Goal: Task Accomplishment & Management: Manage account settings

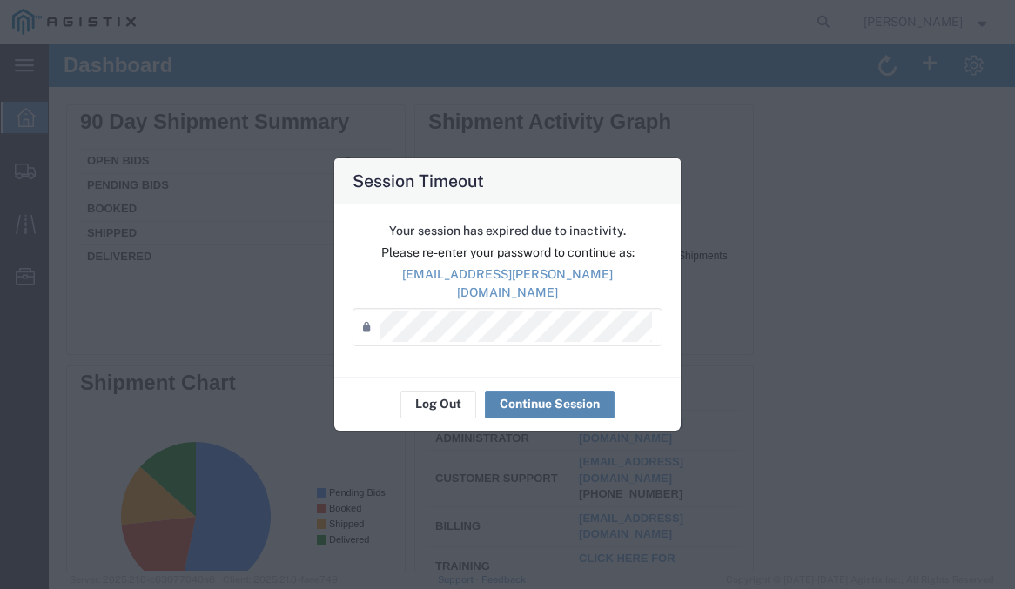
click at [528, 394] on button "Continue Session" at bounding box center [550, 405] width 130 height 28
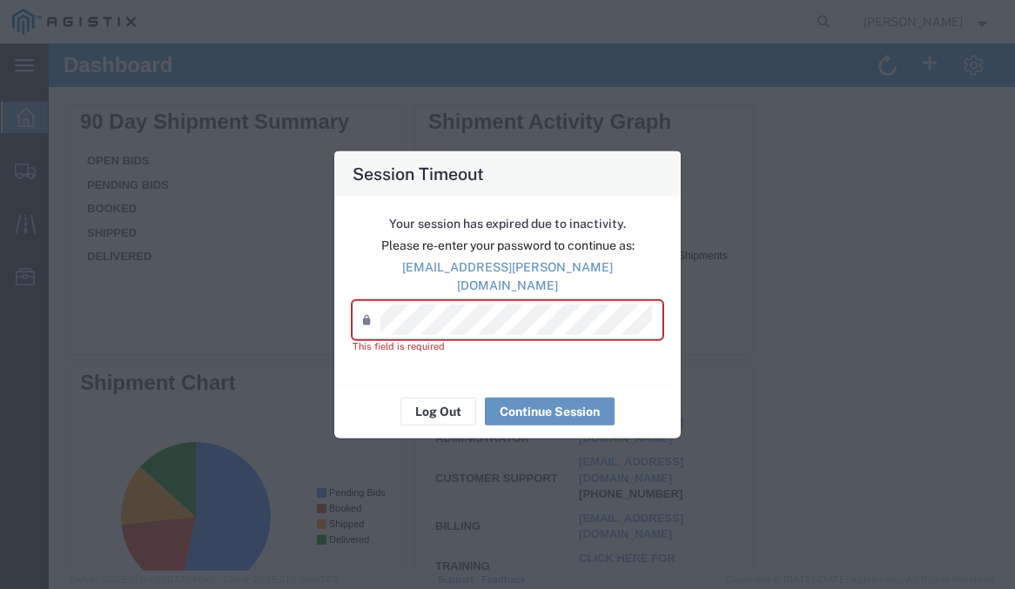
click at [489, 289] on div "Your session has expired due to inactivity. Please re-enter your password to co…" at bounding box center [507, 290] width 346 height 188
click at [501, 231] on p "Your session has expired due to inactivity." at bounding box center [508, 223] width 310 height 18
click at [511, 328] on div "Password *" at bounding box center [508, 320] width 310 height 38
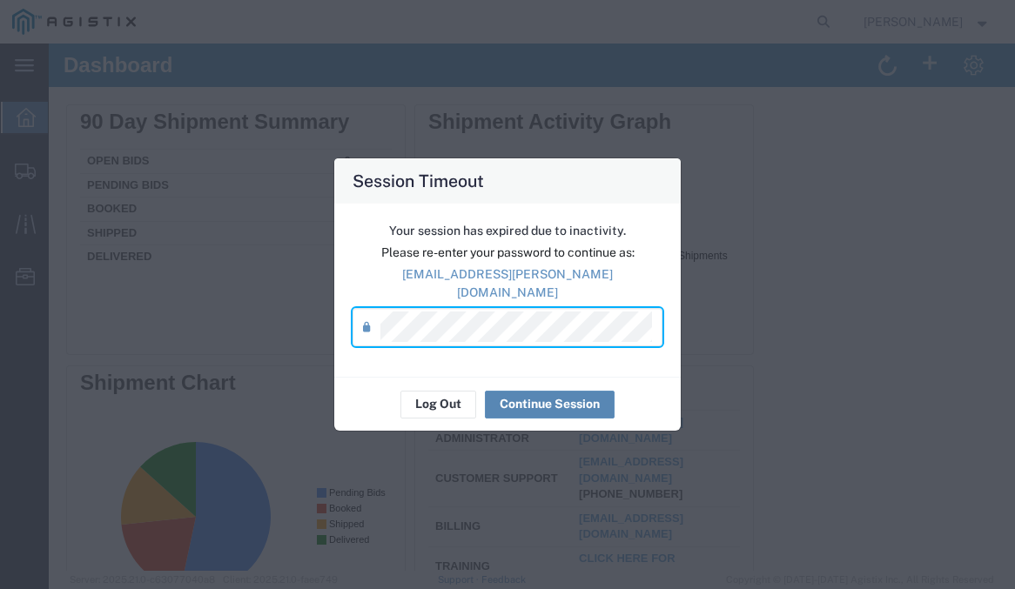
click at [547, 398] on button "Continue Session" at bounding box center [550, 405] width 130 height 28
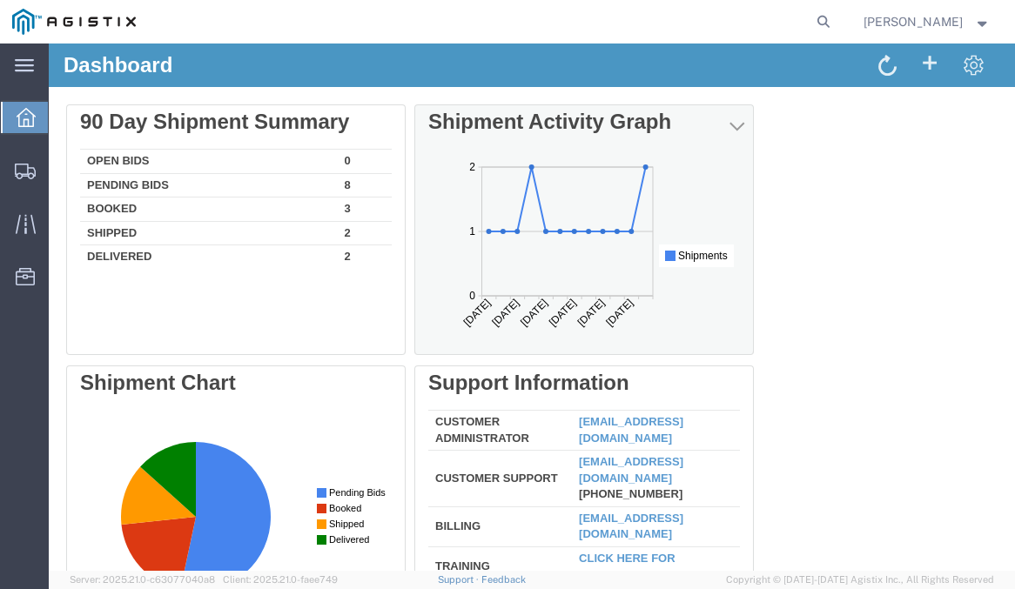
click at [487, 236] on rect at bounding box center [584, 256] width 312 height 198
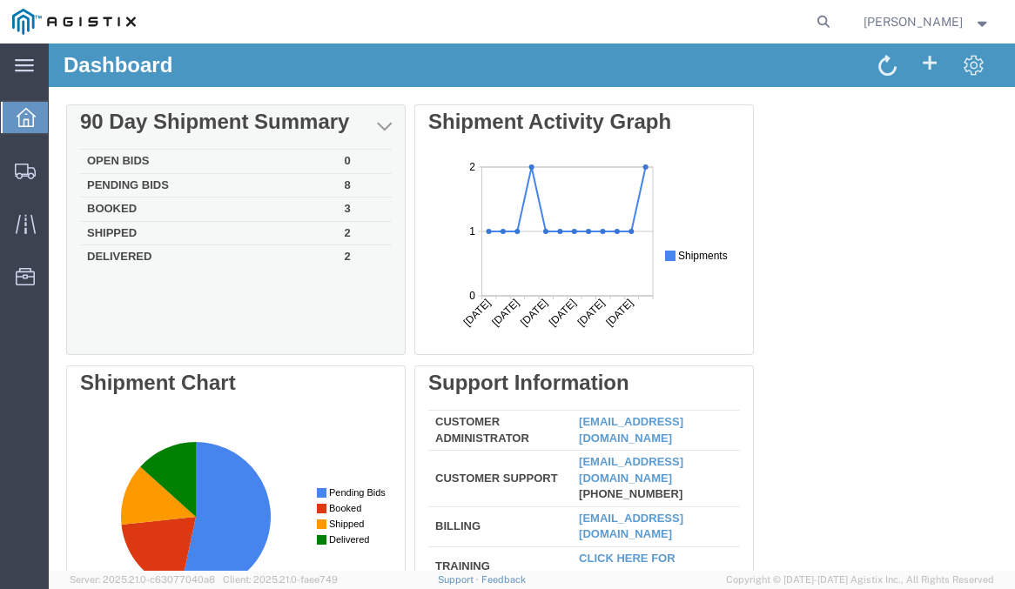
click at [163, 240] on td "Shipped" at bounding box center [209, 233] width 258 height 24
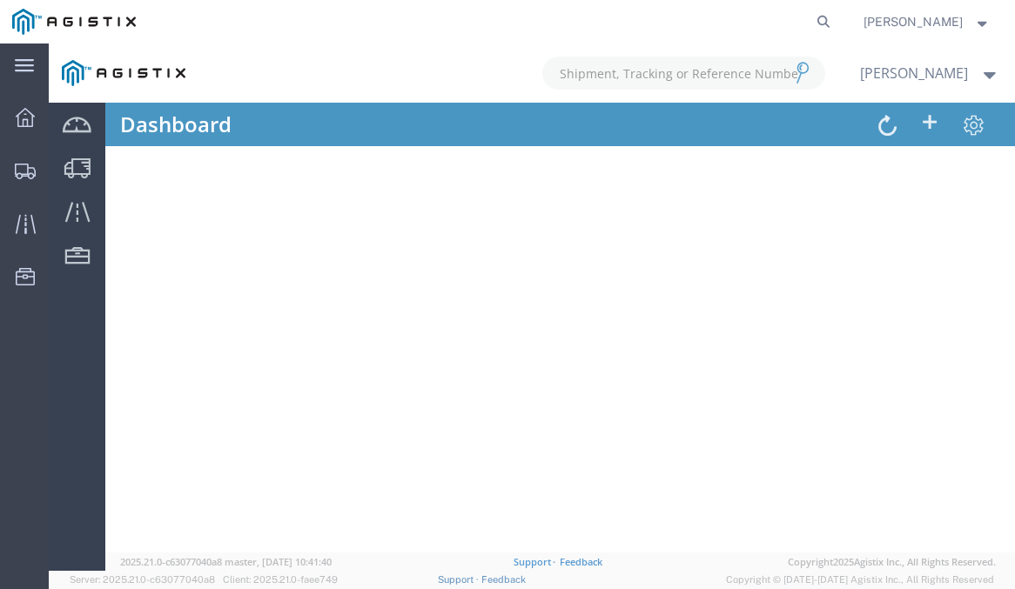
scroll to position [102, 0]
click at [34, 126] on div at bounding box center [25, 117] width 49 height 35
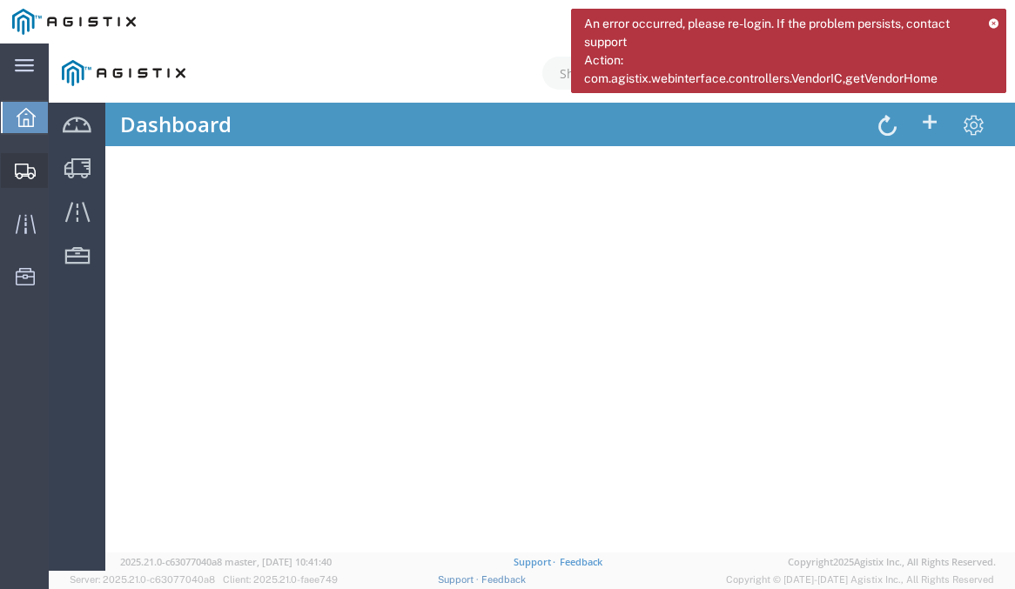
click at [25, 175] on icon at bounding box center [25, 172] width 21 height 16
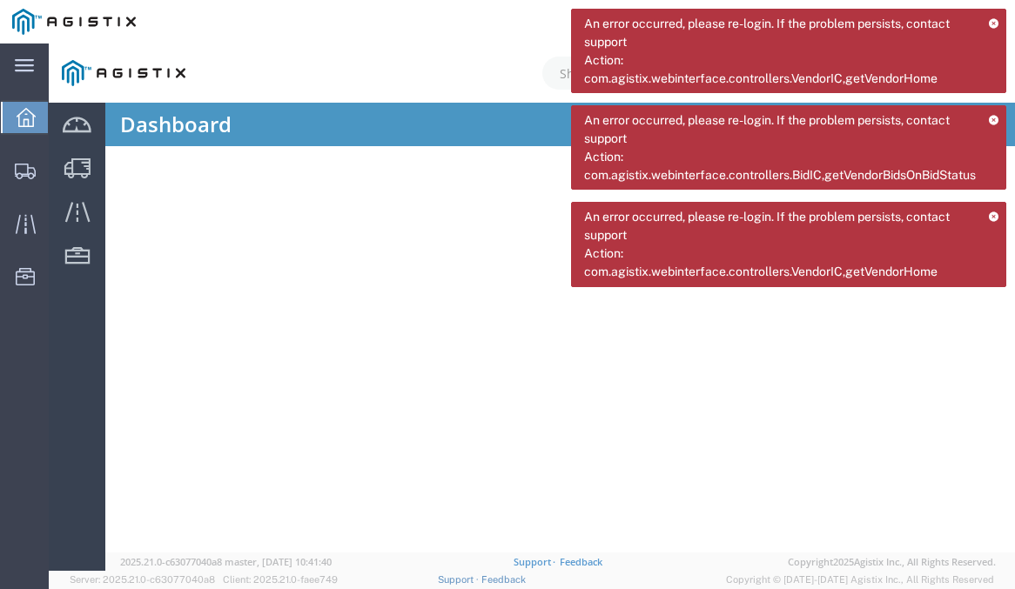
click at [403, 79] on div at bounding box center [532, 307] width 966 height 527
click at [77, 17] on img at bounding box center [74, 22] width 124 height 26
click at [998, 24] on icon at bounding box center [993, 23] width 11 height 10
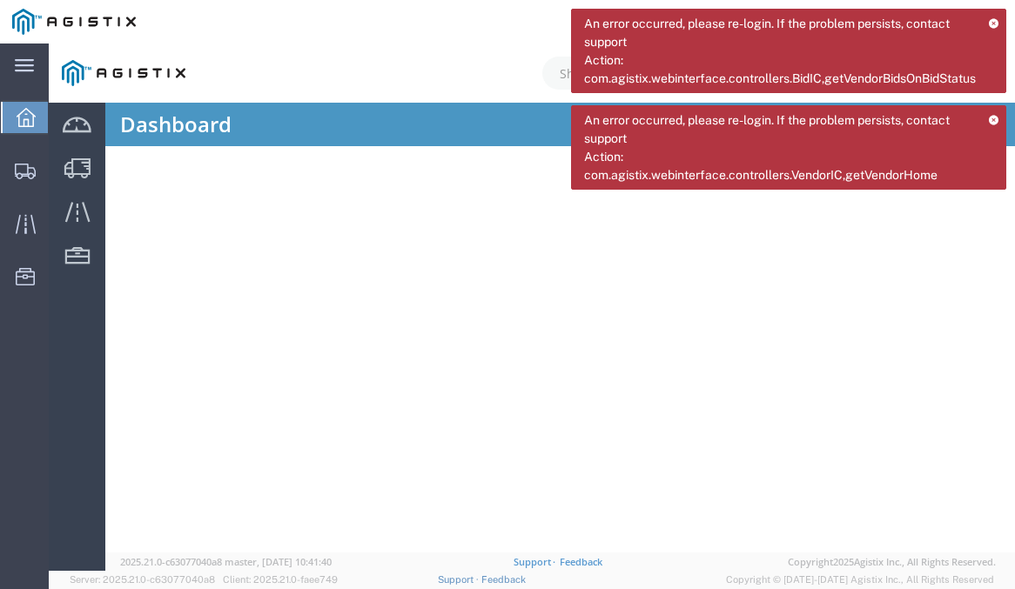
click at [998, 24] on icon at bounding box center [994, 23] width 10 height 10
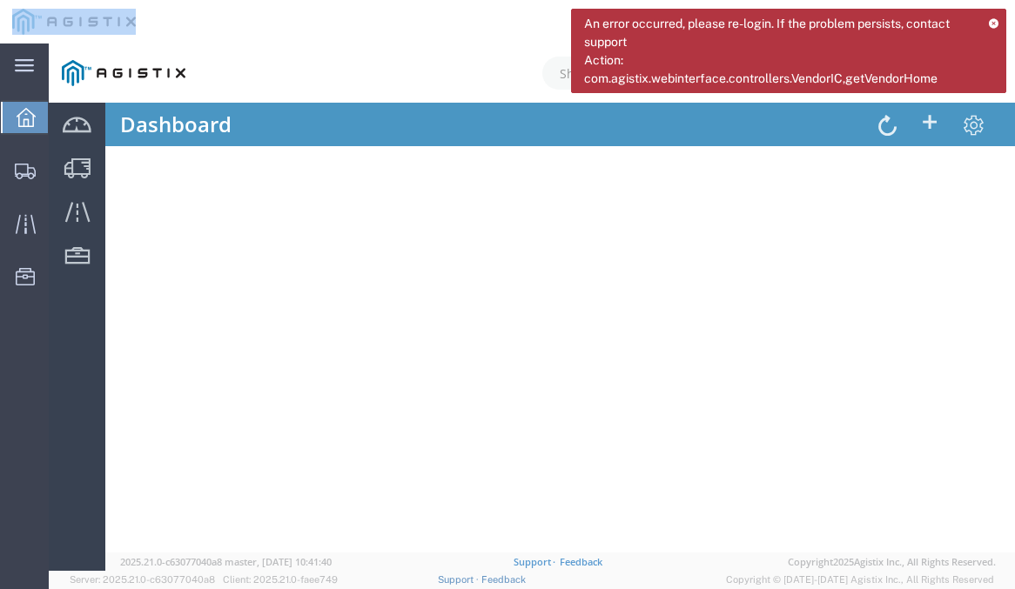
click at [998, 24] on icon at bounding box center [993, 23] width 11 height 10
click at [998, 24] on div "[PERSON_NAME]" at bounding box center [926, 22] width 153 height 44
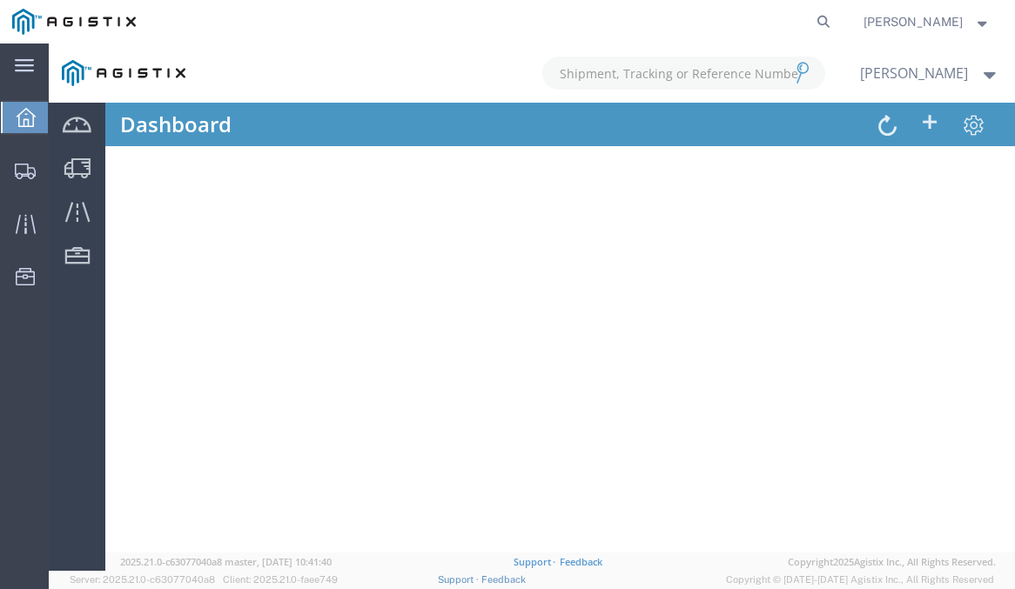
click at [978, 30] on span "[PERSON_NAME]" at bounding box center [926, 21] width 127 height 19
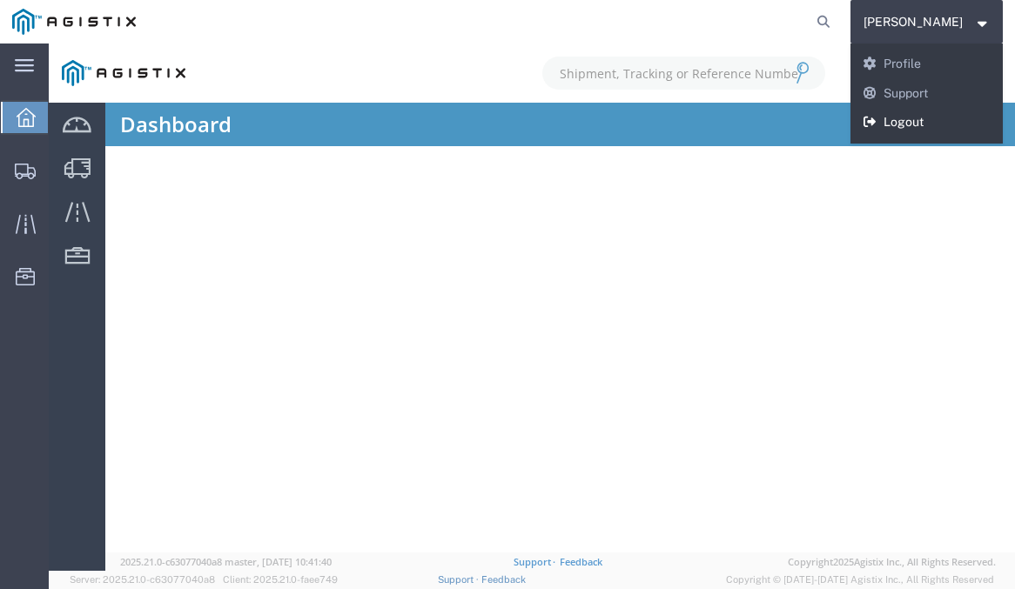
click at [907, 109] on link "Logout" at bounding box center [926, 123] width 153 height 30
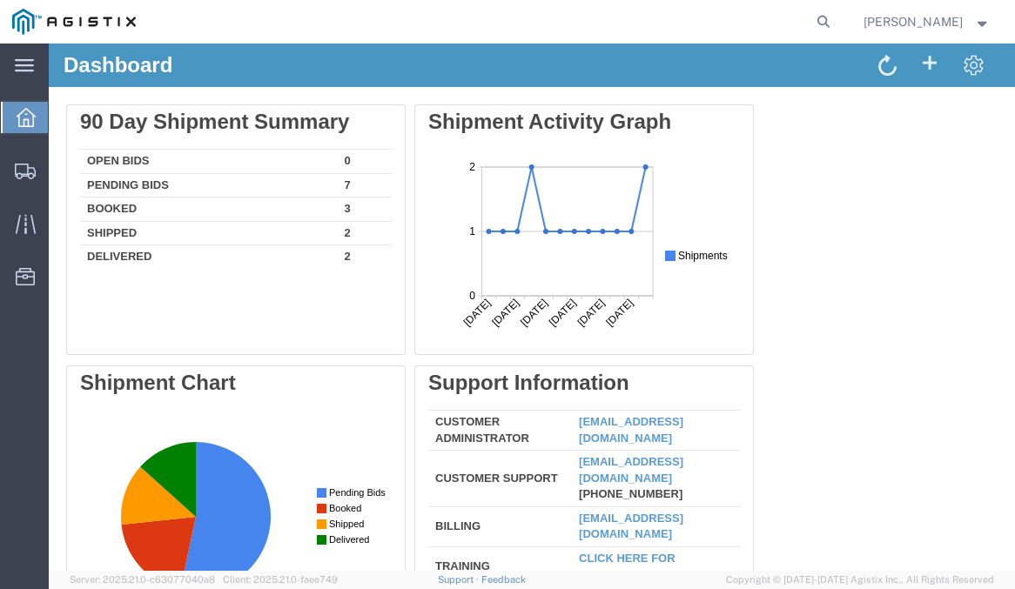
click at [355, 230] on td "2" at bounding box center [365, 233] width 54 height 24
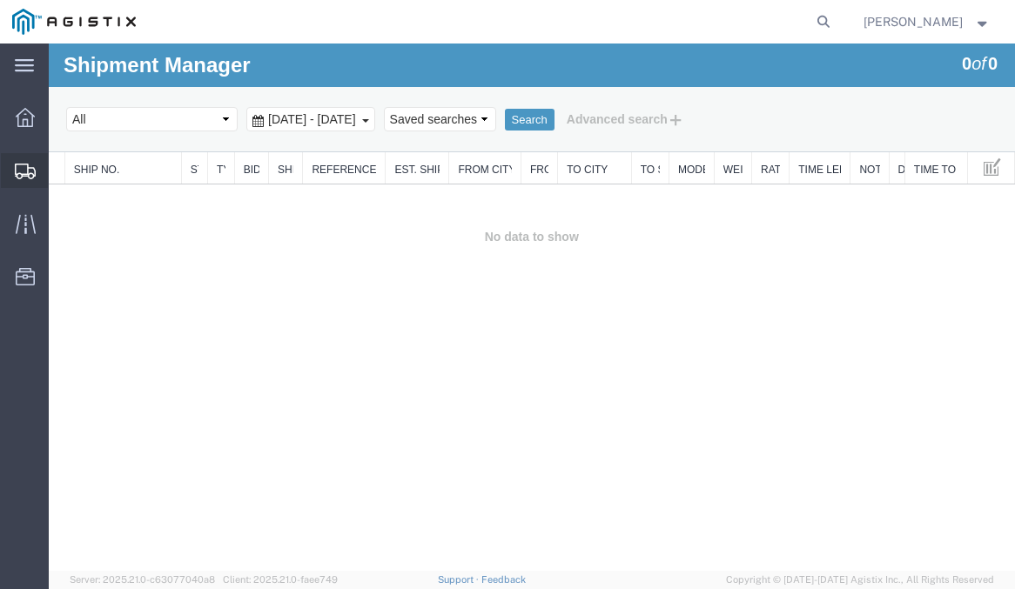
click at [60, 172] on span "Shipments" at bounding box center [54, 170] width 12 height 35
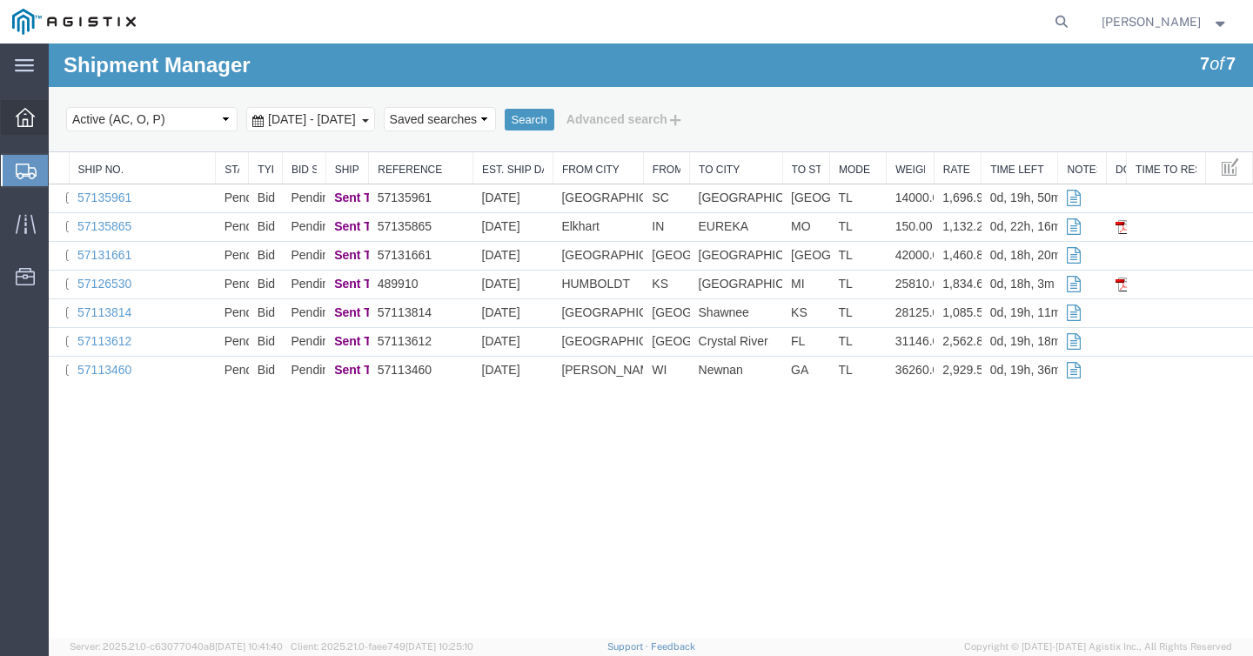
click at [25, 122] on icon at bounding box center [25, 117] width 19 height 19
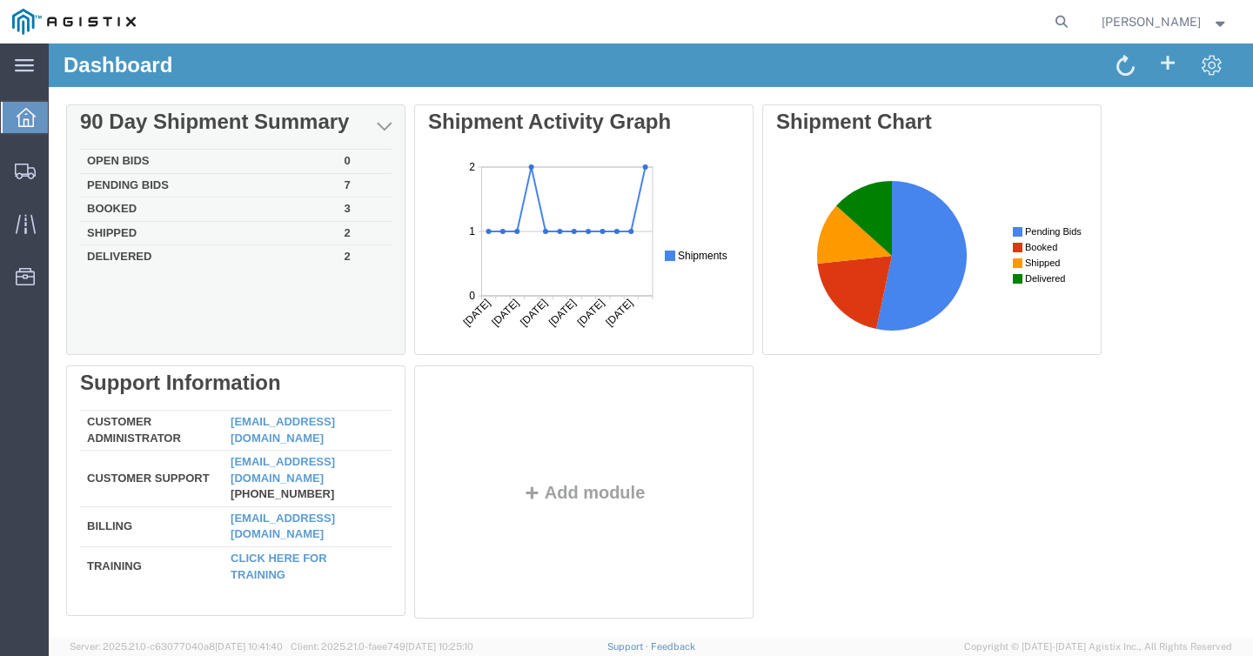
click at [346, 206] on td "3" at bounding box center [365, 210] width 54 height 24
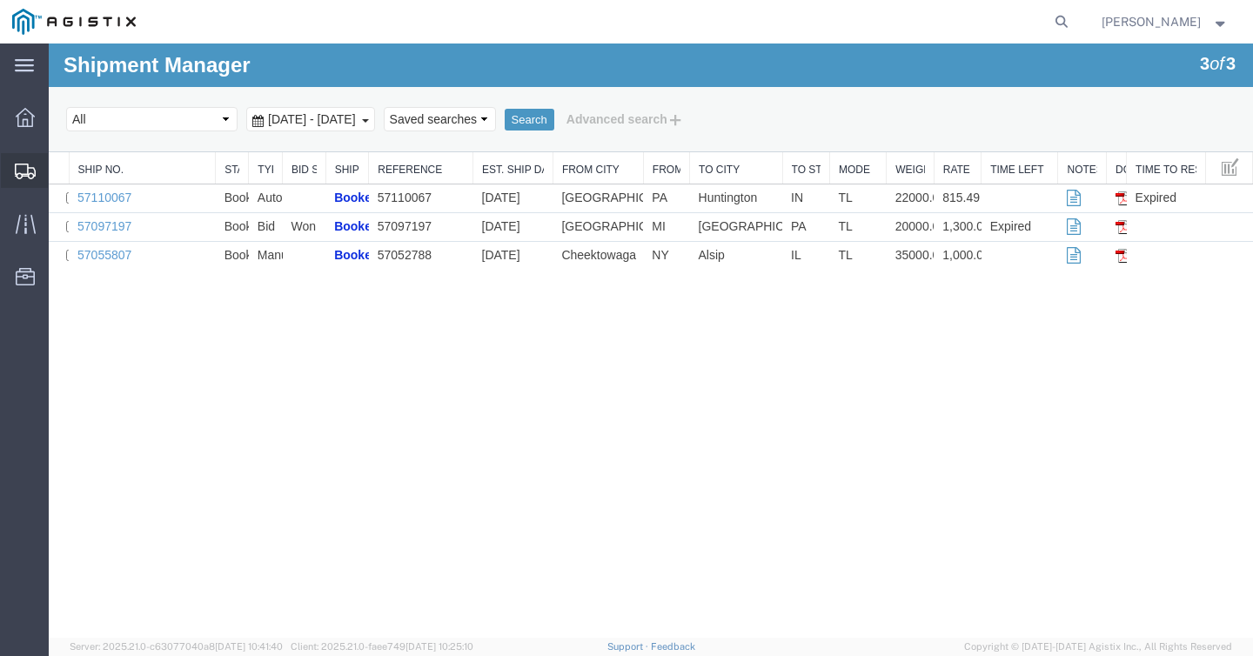
click at [60, 167] on span "Shipments" at bounding box center [54, 170] width 12 height 35
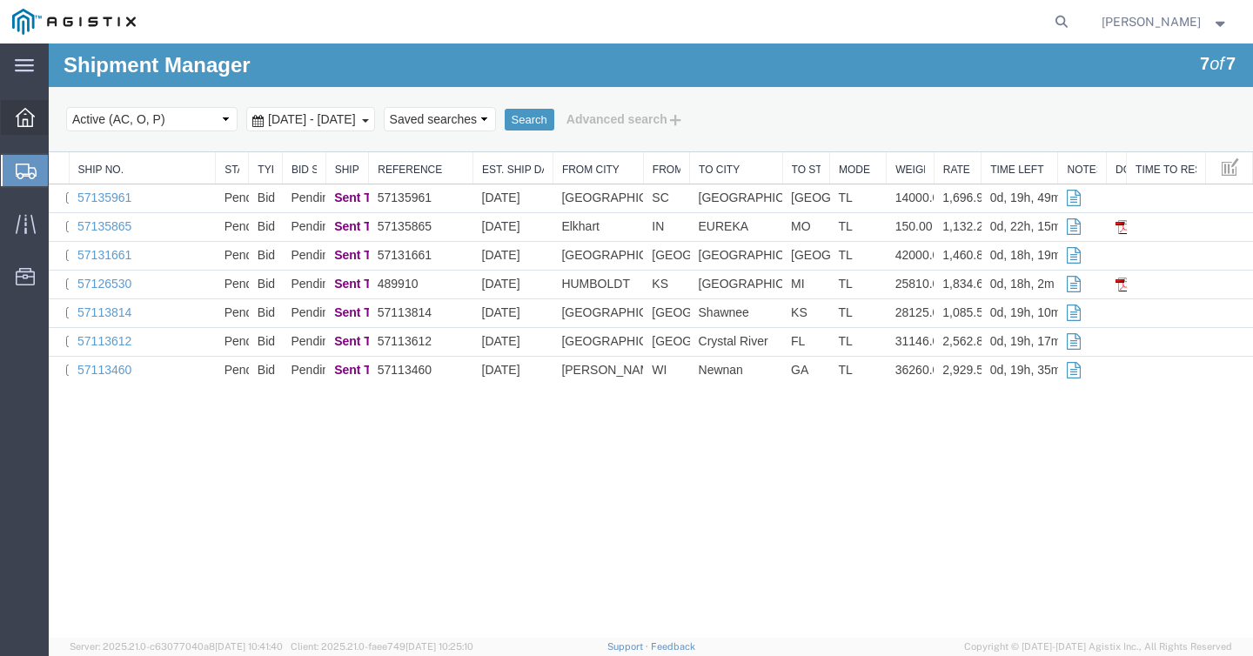
click at [28, 125] on icon at bounding box center [25, 117] width 19 height 19
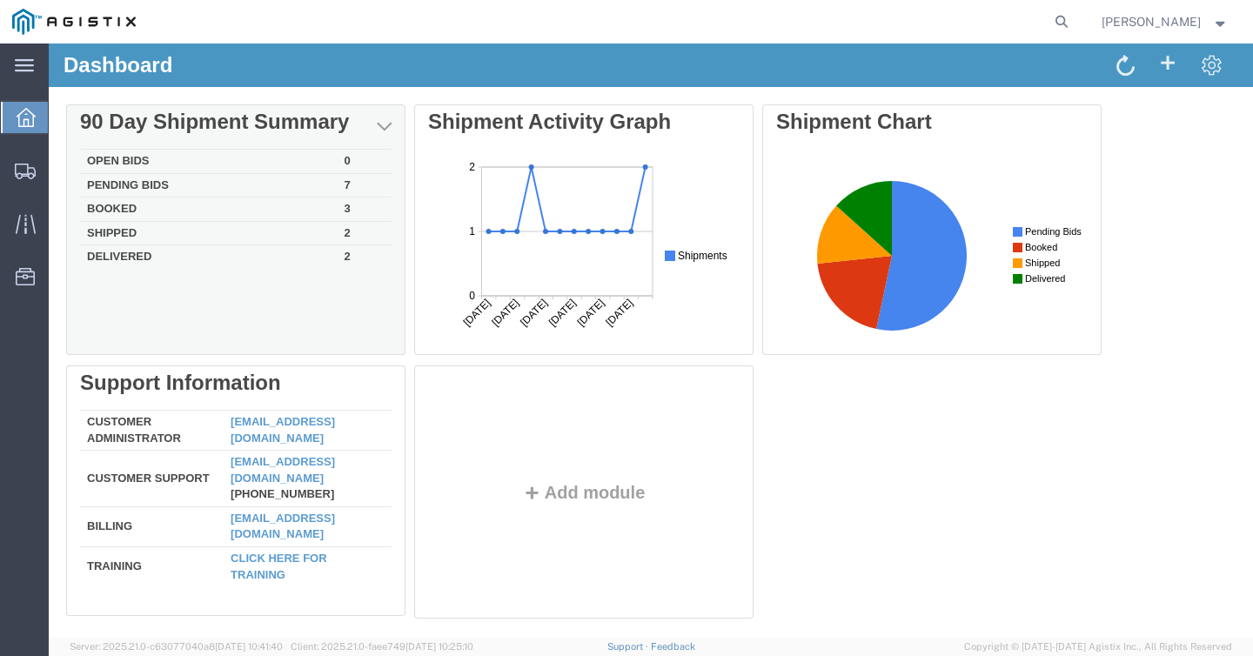
click at [349, 237] on td "2" at bounding box center [365, 233] width 54 height 24
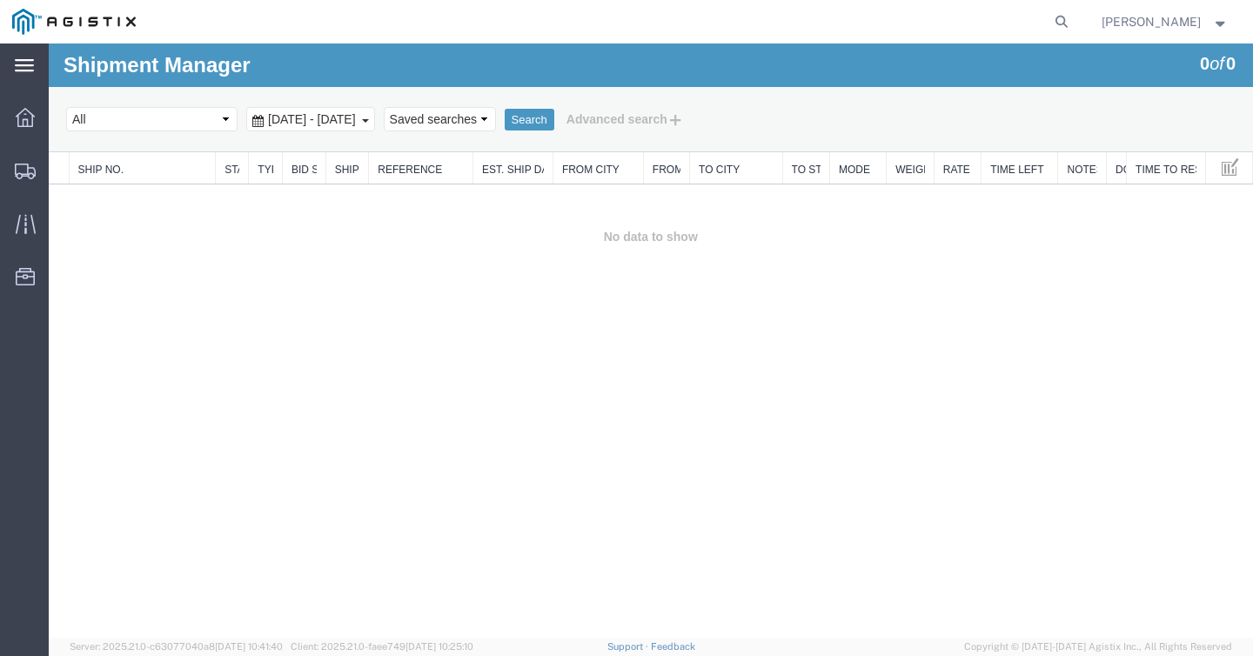
click at [24, 62] on icon at bounding box center [24, 65] width 19 height 13
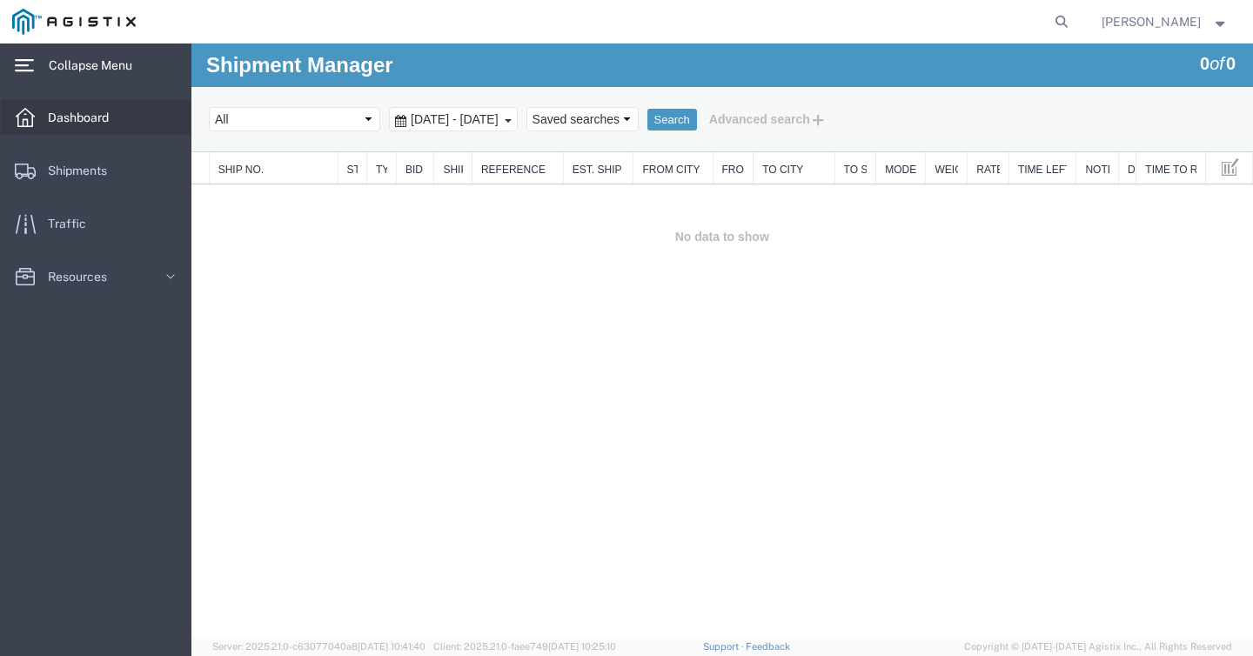
click at [84, 112] on span "Dashboard" at bounding box center [84, 117] width 73 height 35
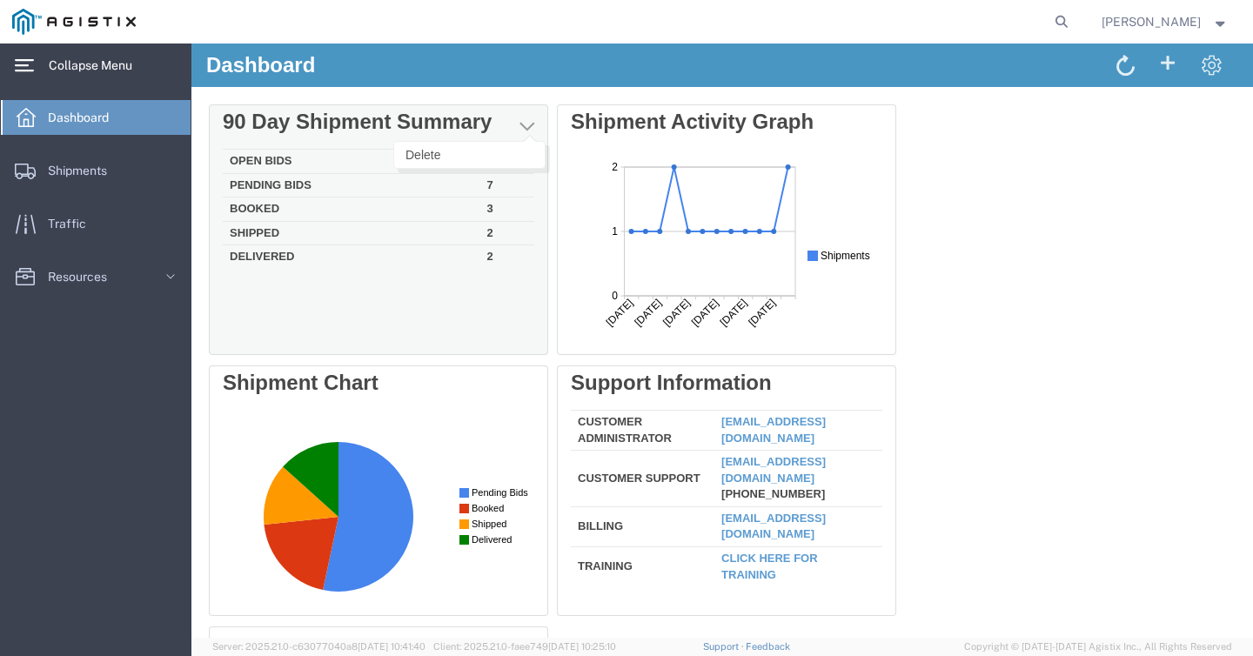
click at [517, 133] on button "button" at bounding box center [527, 128] width 29 height 25
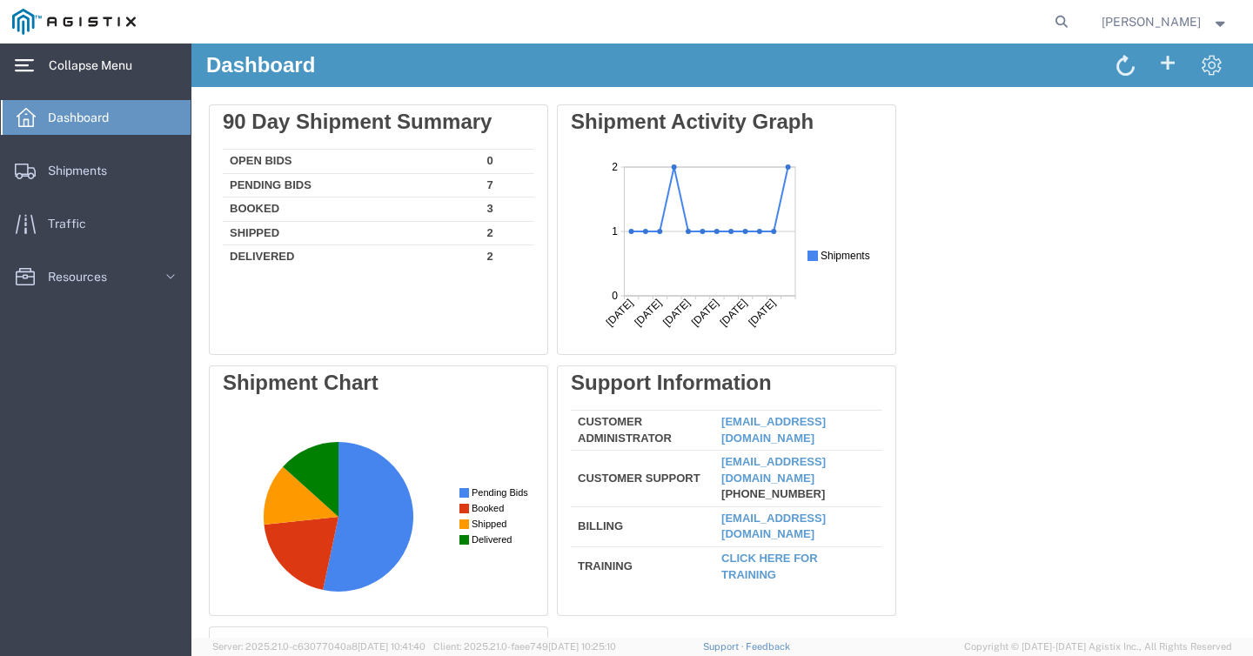
click at [1014, 22] on agx-global-search at bounding box center [798, 22] width 557 height 44
click at [1014, 22] on icon at bounding box center [1062, 22] width 24 height 24
click at [941, 18] on input "search" at bounding box center [785, 22] width 529 height 42
paste input "57096967"
type input "57096967"
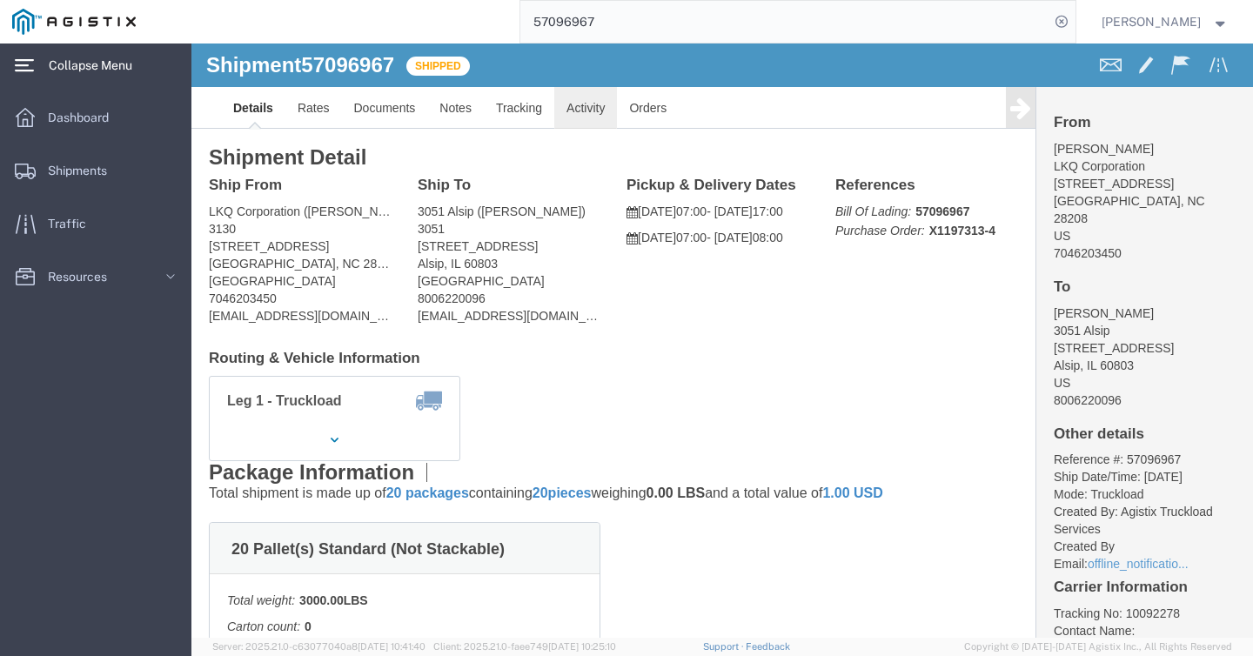
click link "Activity"
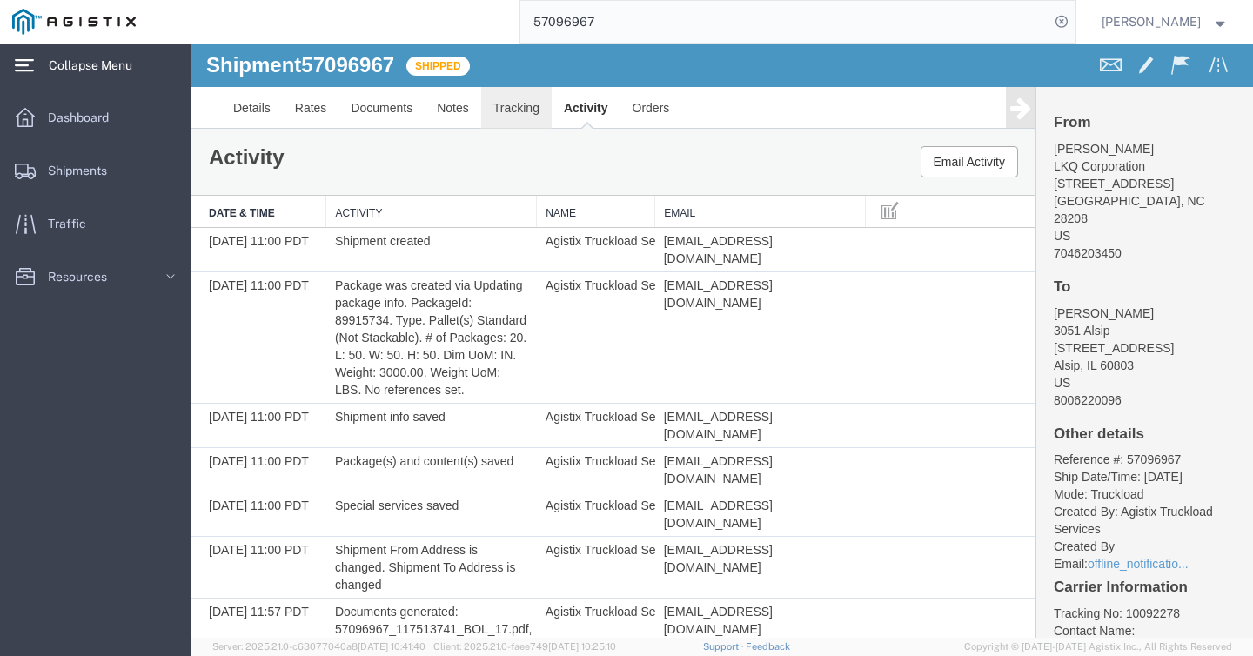
click at [507, 109] on link "Tracking" at bounding box center [516, 108] width 71 height 42
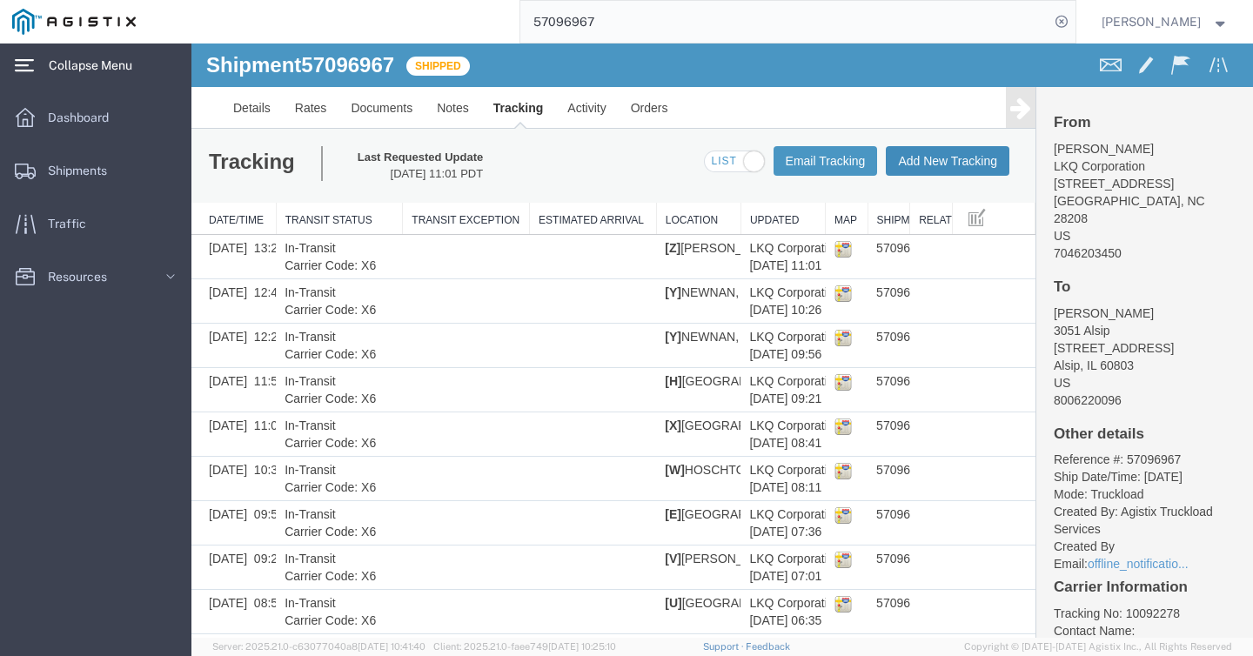
click at [896, 156] on button "Add New Tracking" at bounding box center [948, 161] width 124 height 30
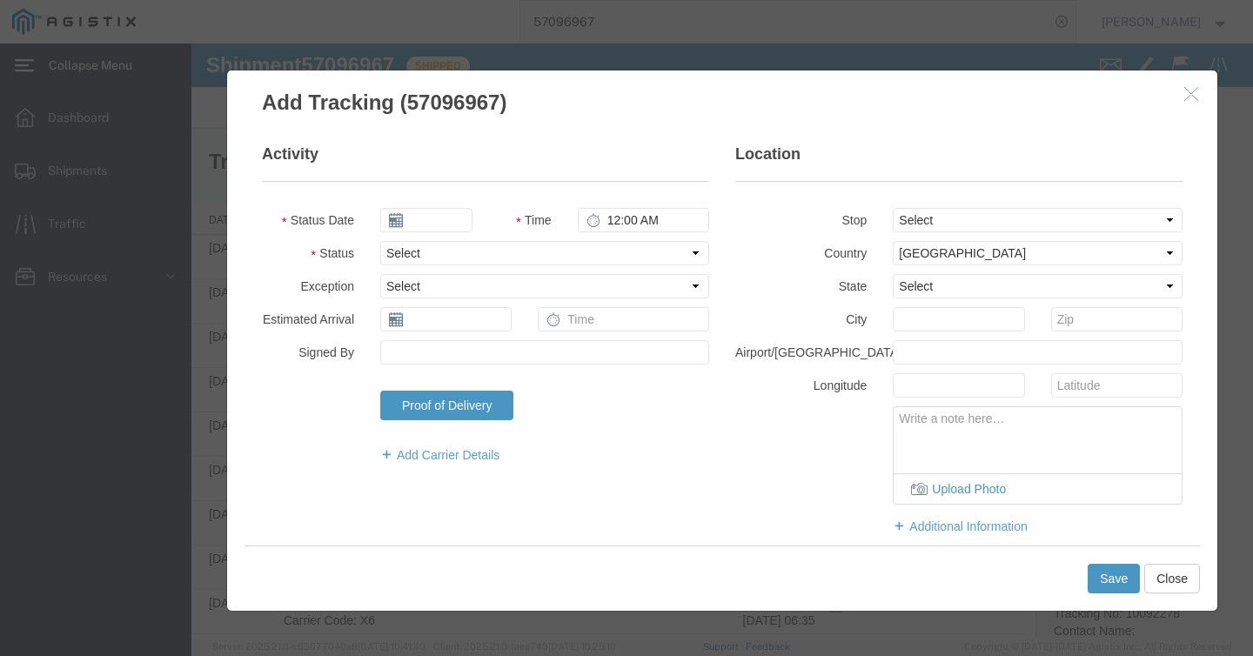
type input "[DATE]"
type input "2:00 PM"
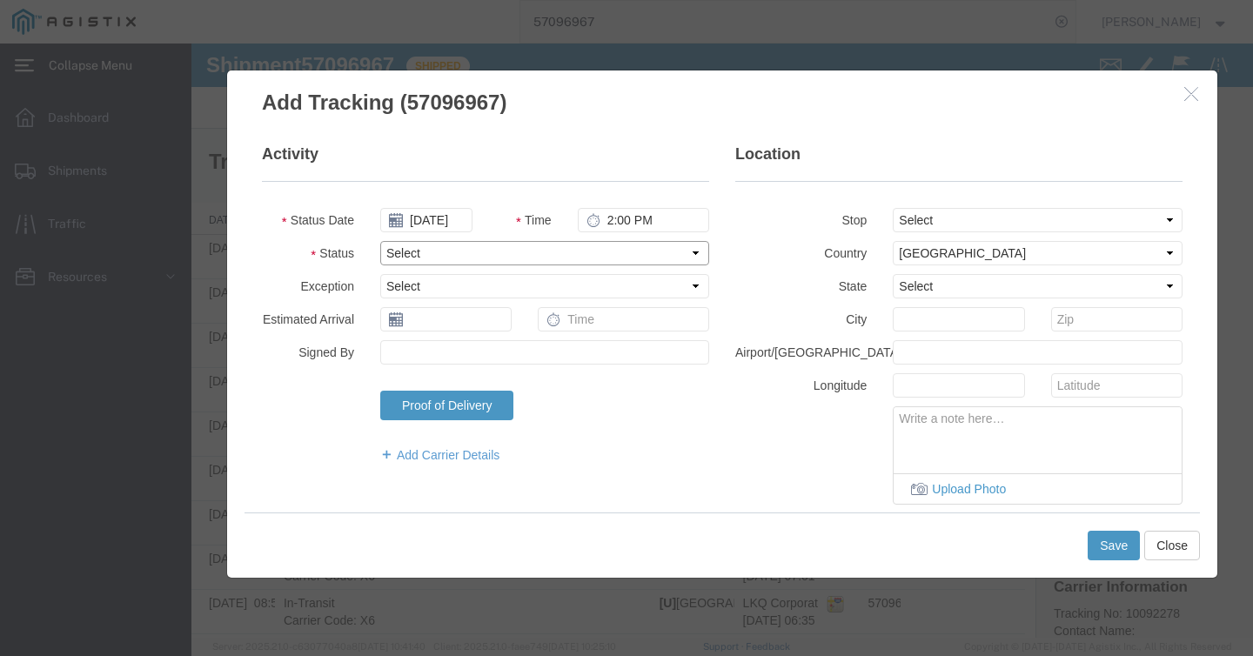
click at [464, 250] on select "Select Arrival Notice Available Arrival Notice Imported Arrive at Delivery Loca…" at bounding box center [544, 253] width 329 height 24
select select "DELIVRED"
click at [380, 241] on select "Select Arrival Notice Available Arrival Notice Imported Arrive at Delivery Loca…" at bounding box center [544, 253] width 329 height 24
click at [460, 281] on select "Select Accident Airline - Delayed Airline - Exception Appointment Scheduled Att…" at bounding box center [544, 286] width 329 height 24
click at [615, 211] on input "2:00 PM" at bounding box center [643, 220] width 131 height 24
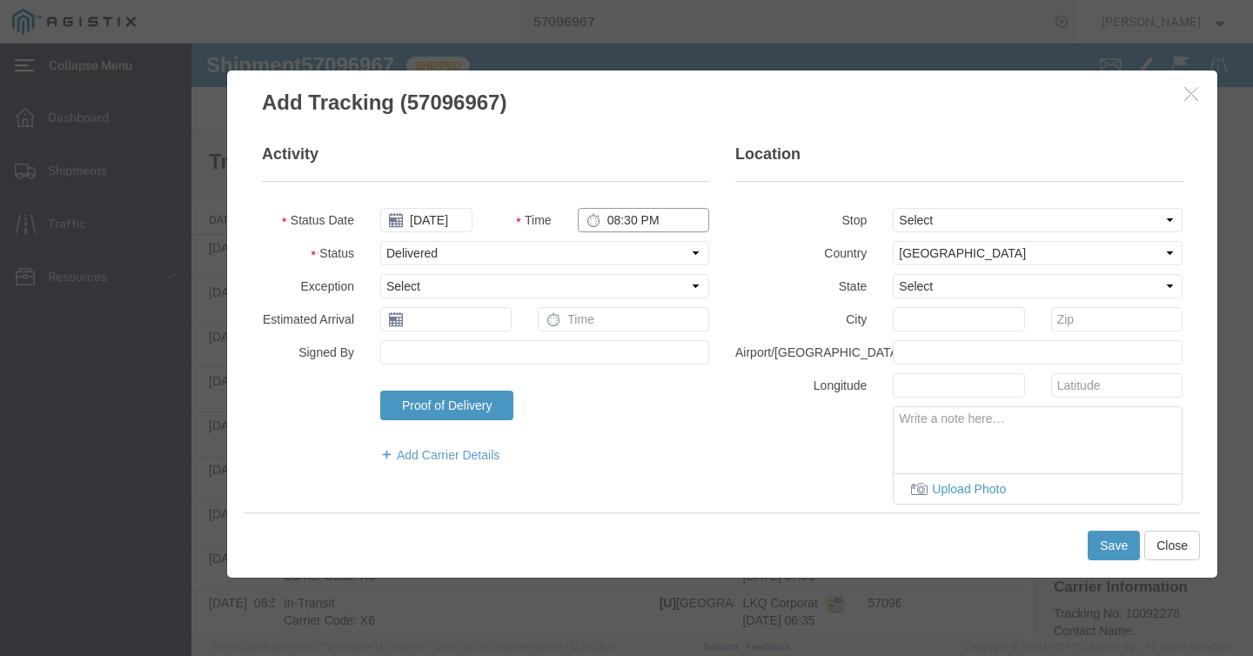
click at [641, 222] on input "08:30 PM" at bounding box center [643, 220] width 131 height 24
click at [631, 223] on input "08:30AM" at bounding box center [643, 220] width 131 height 24
type input "8:30 AM"
click at [684, 181] on fieldset "Activity Status Date [DATE] Time 8:30 AM Status Select Arrival Notice Available…" at bounding box center [485, 313] width 447 height 338
click at [636, 391] on div "Proof of Delivery Signature Upload Photo Type Tap to Sign Upload Photo" at bounding box center [544, 412] width 355 height 43
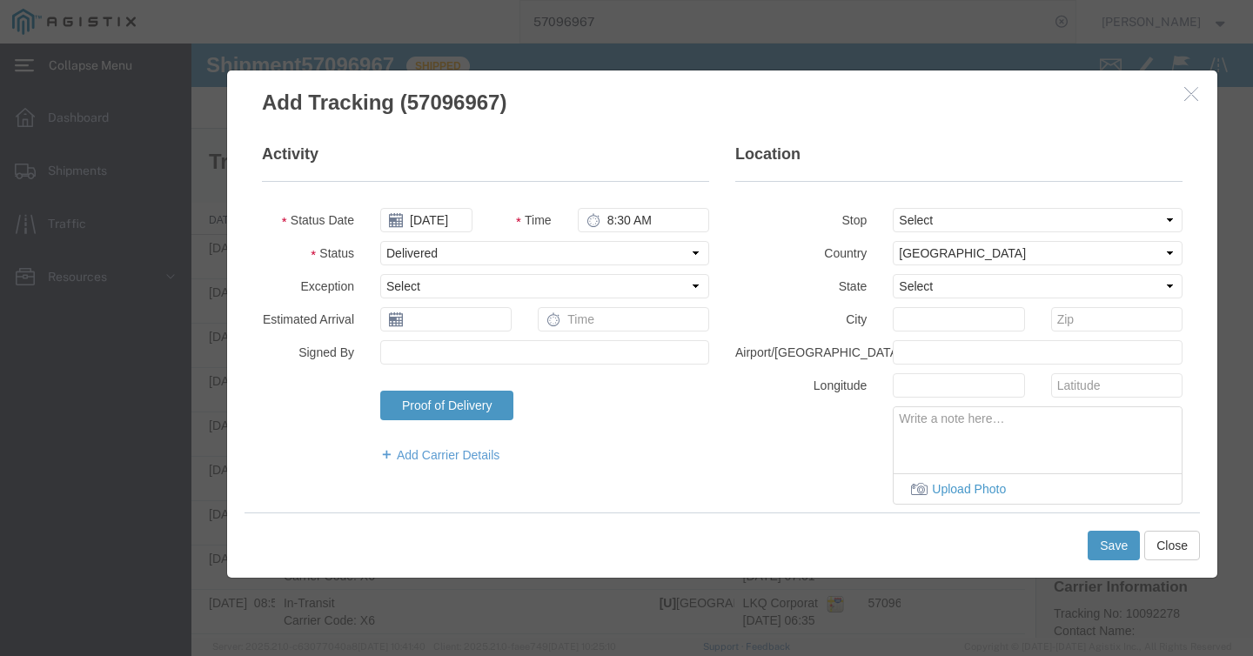
scroll to position [61, 0]
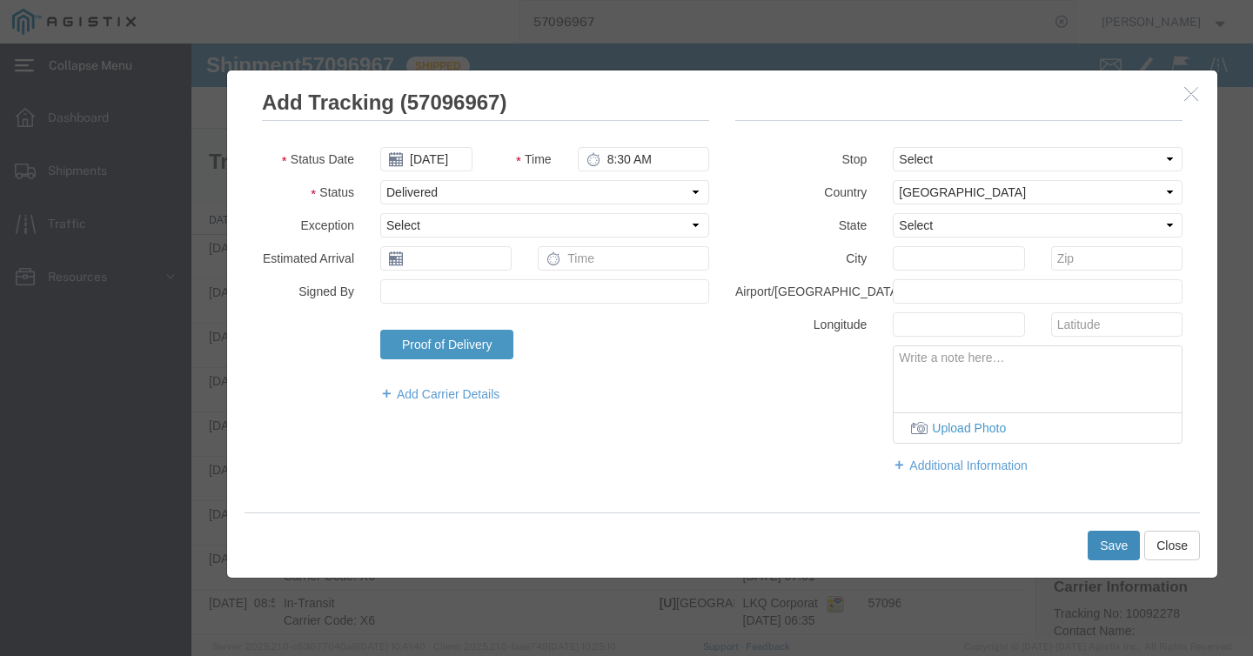
click at [1014, 557] on button "Save" at bounding box center [1114, 546] width 52 height 30
